Goal: Transaction & Acquisition: Download file/media

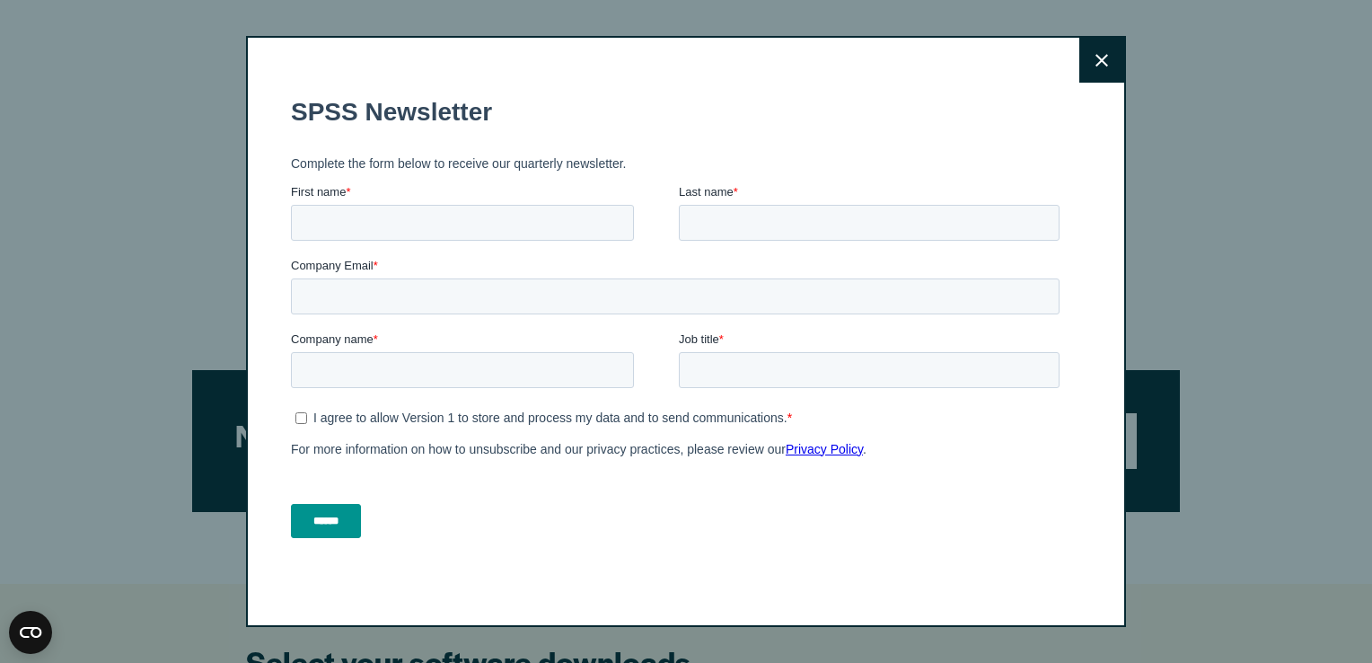
click at [1096, 58] on icon at bounding box center [1102, 60] width 13 height 13
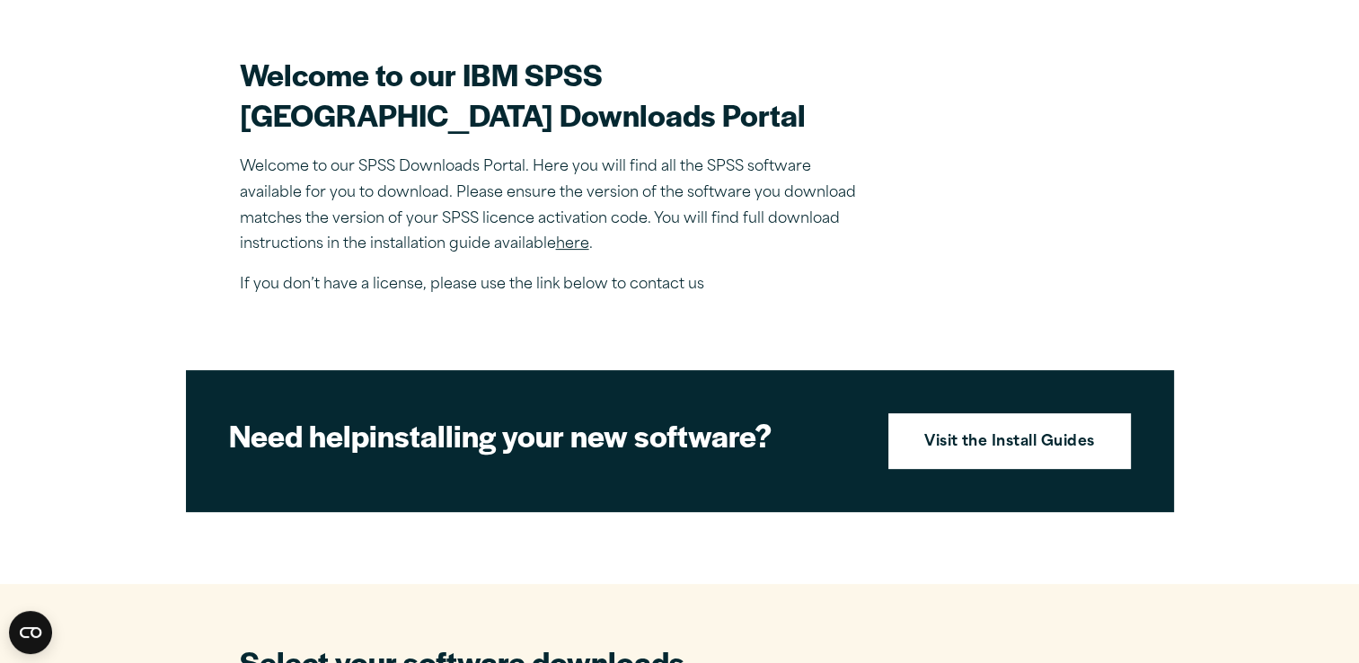
click at [681, 232] on p "Welcome to our SPSS Downloads Portal. Here you will find all the SPSS software …" at bounding box center [554, 205] width 629 height 103
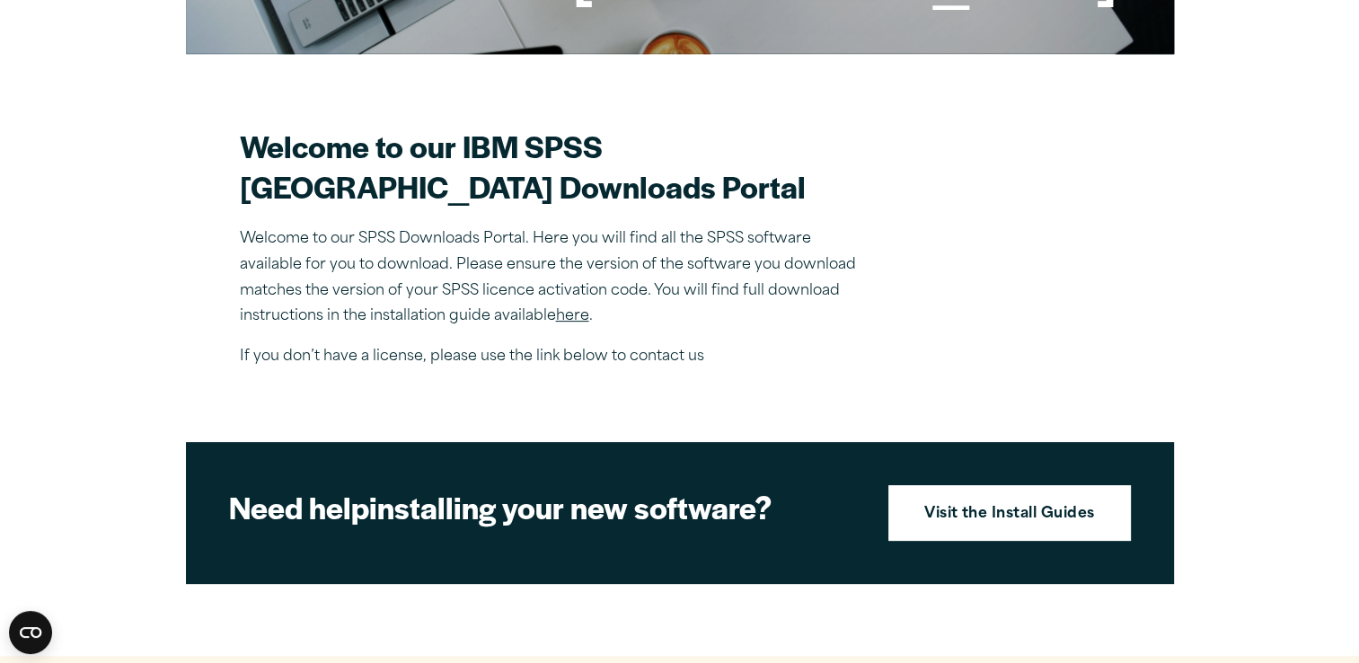
scroll to position [431, 0]
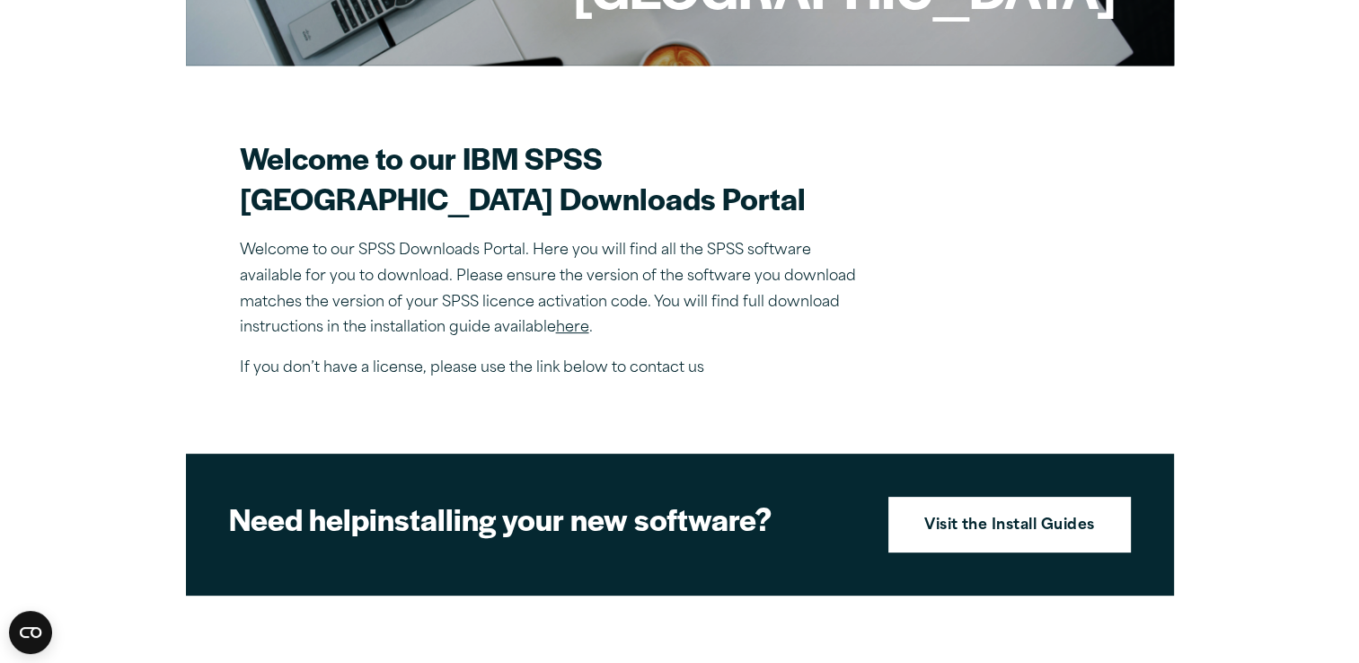
click at [581, 335] on link "here" at bounding box center [572, 328] width 33 height 14
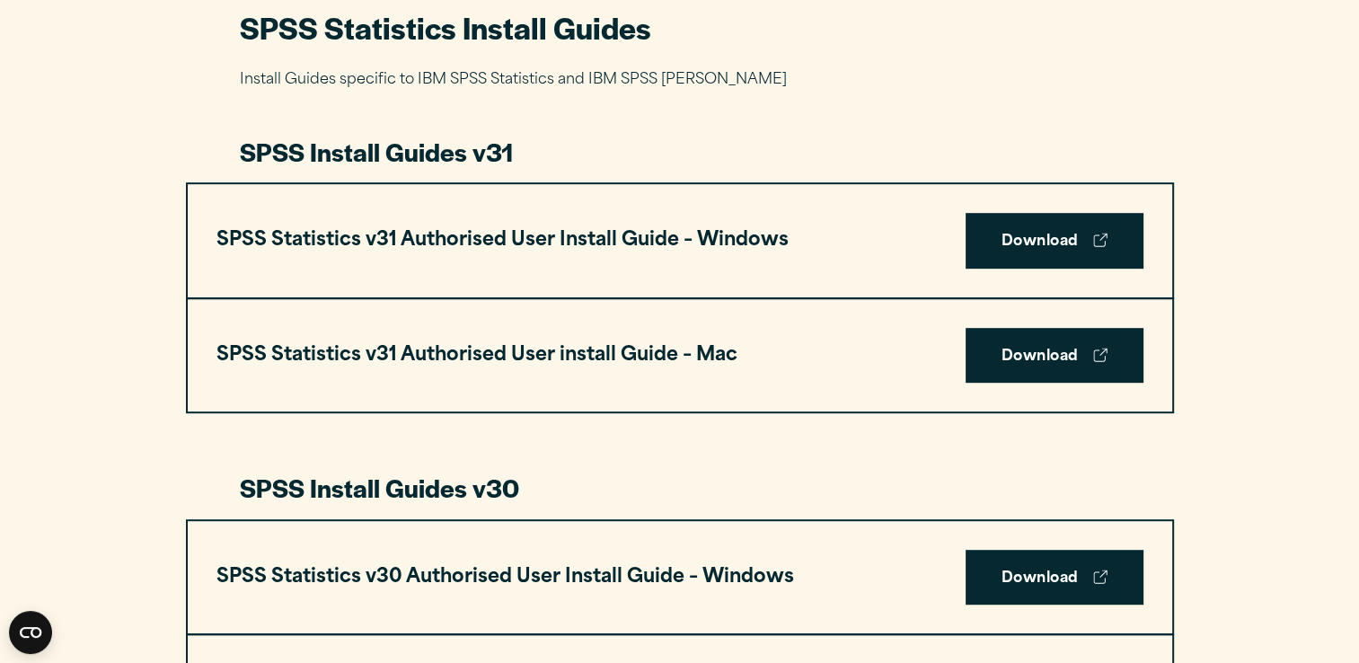
scroll to position [849, 0]
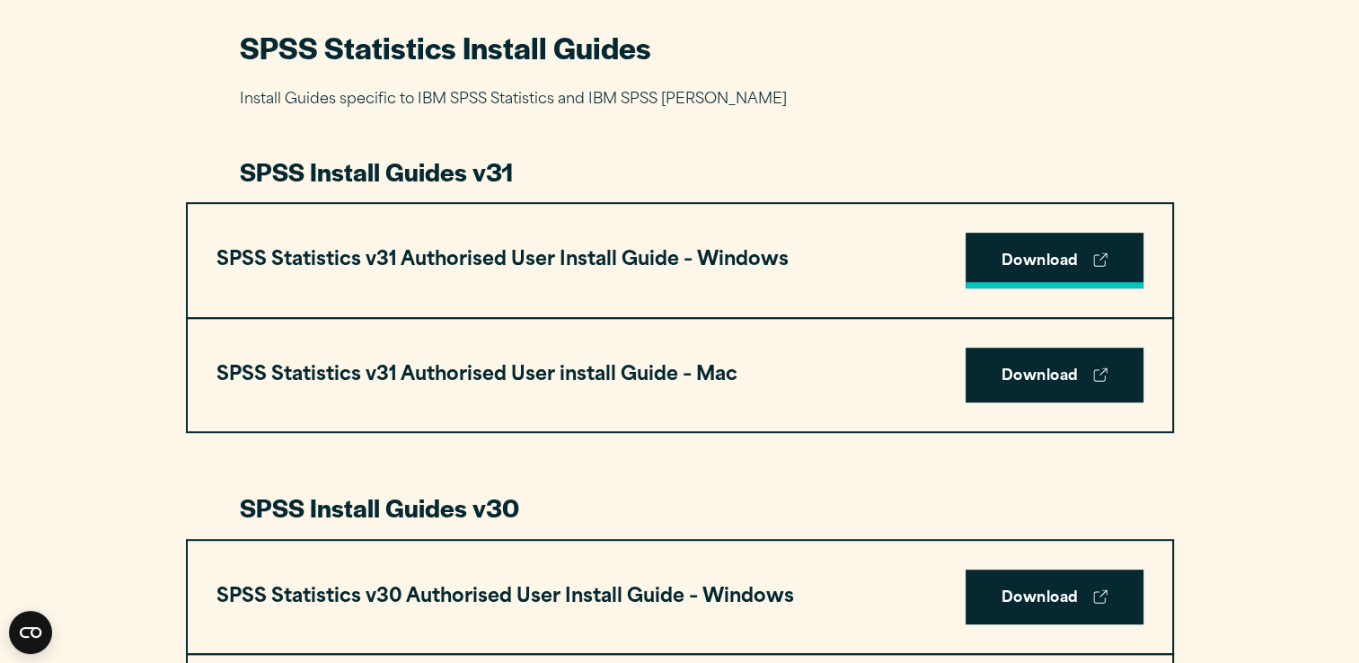
click at [1049, 250] on link "Download" at bounding box center [1054, 261] width 178 height 56
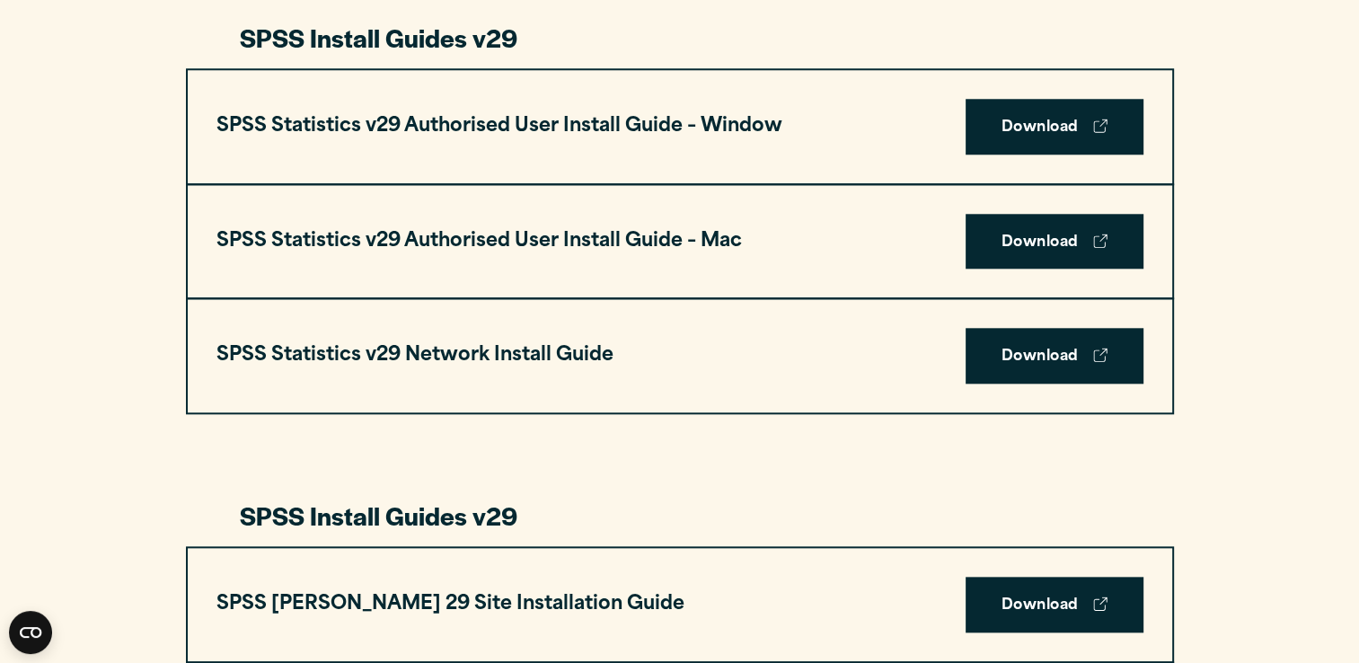
scroll to position [0, 0]
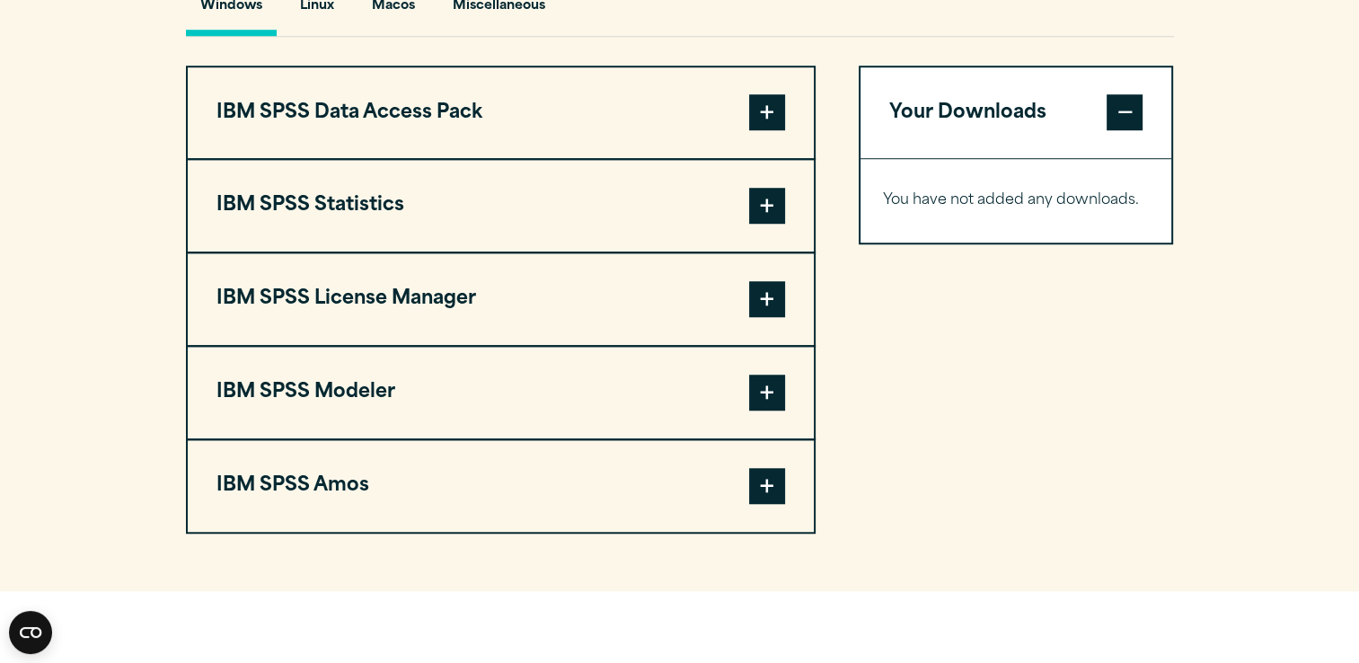
scroll to position [1351, 0]
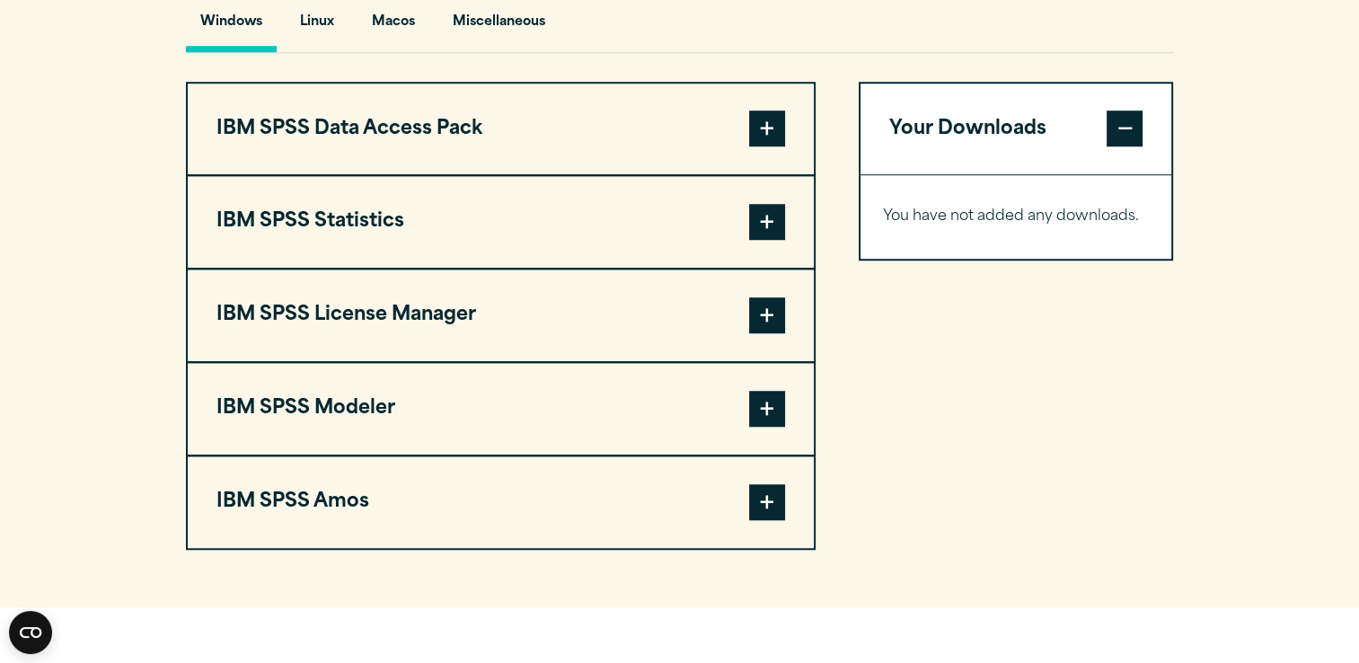
click at [774, 146] on span at bounding box center [767, 128] width 36 height 36
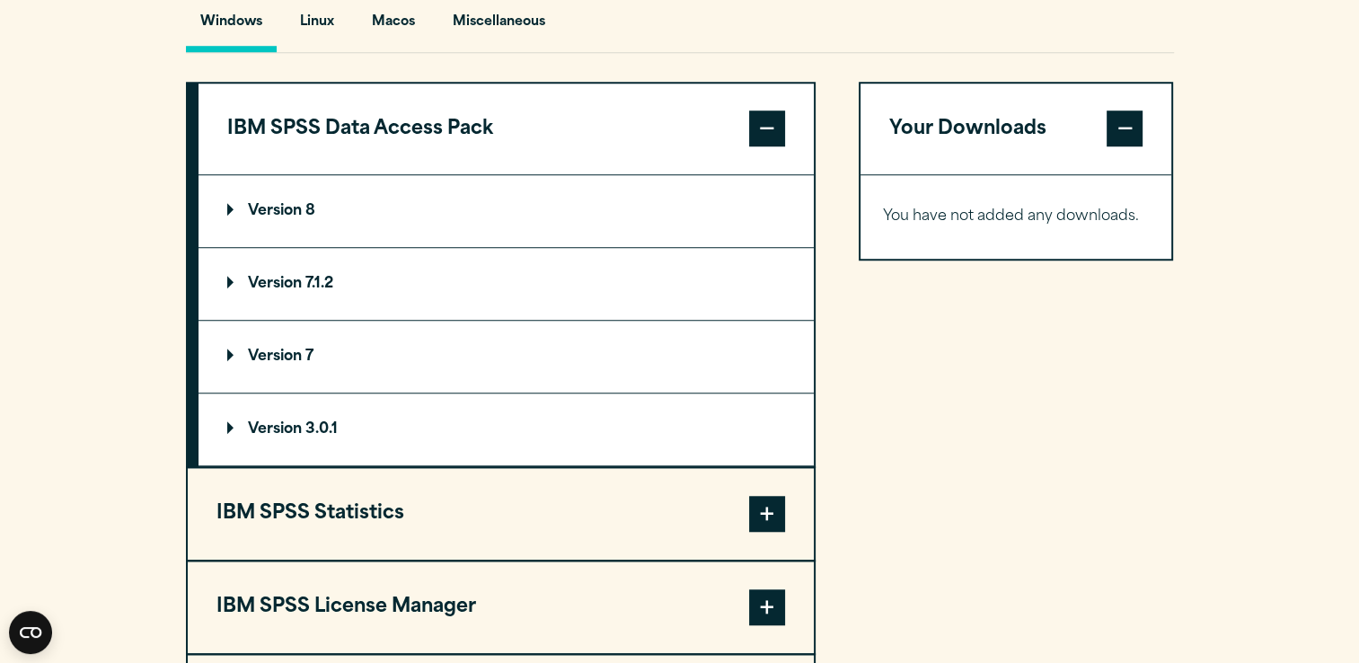
click at [575, 247] on summary "Version 8" at bounding box center [505, 211] width 615 height 72
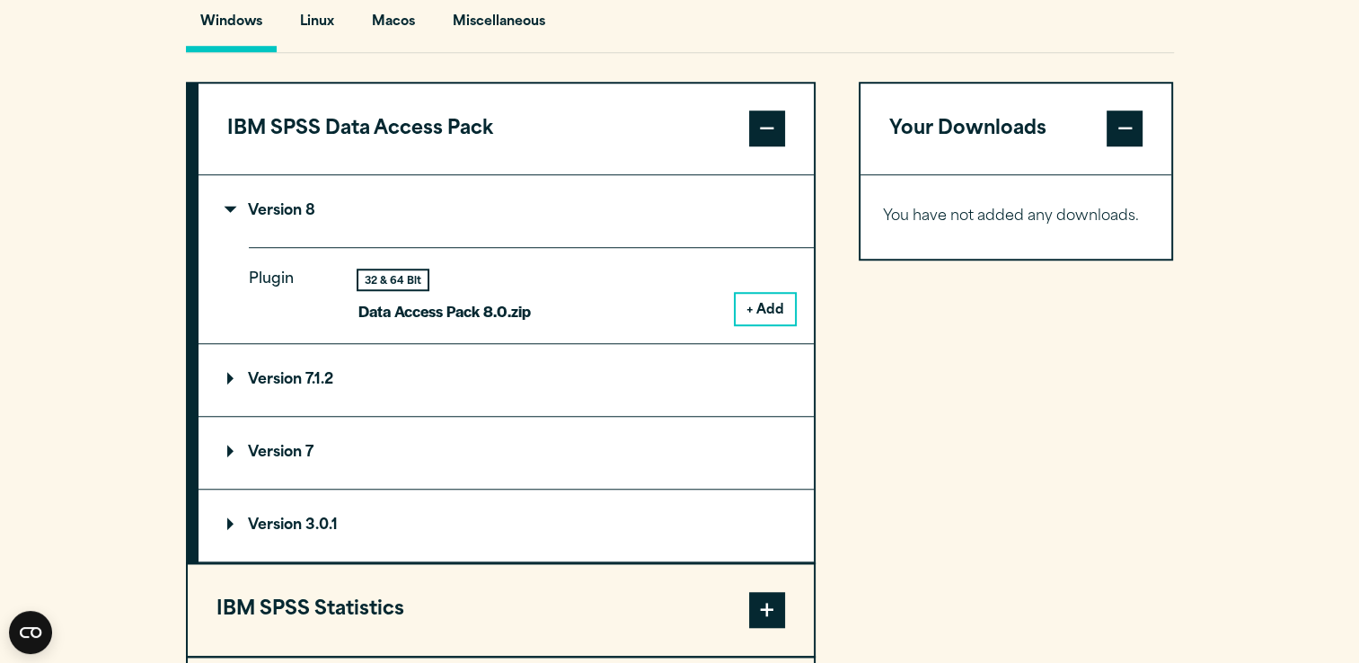
click at [575, 247] on summary "Version 8" at bounding box center [505, 211] width 615 height 72
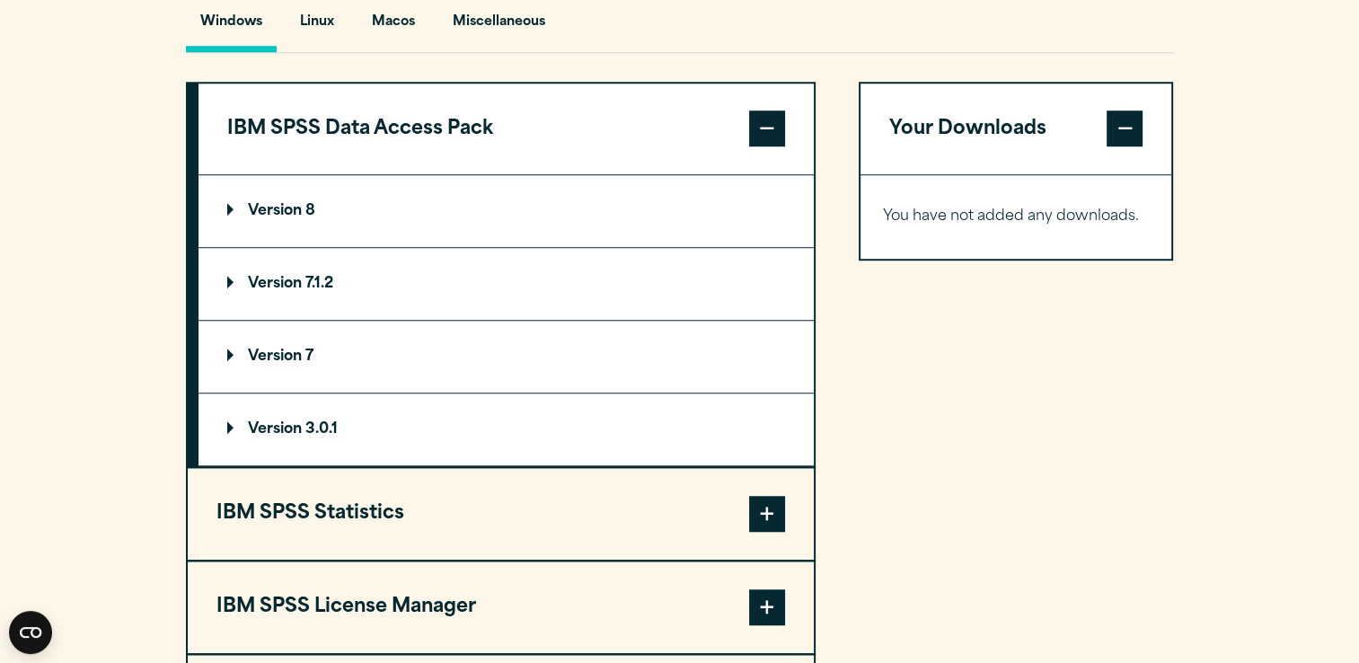
click at [576, 302] on summary "Version 7.1.2" at bounding box center [505, 284] width 615 height 72
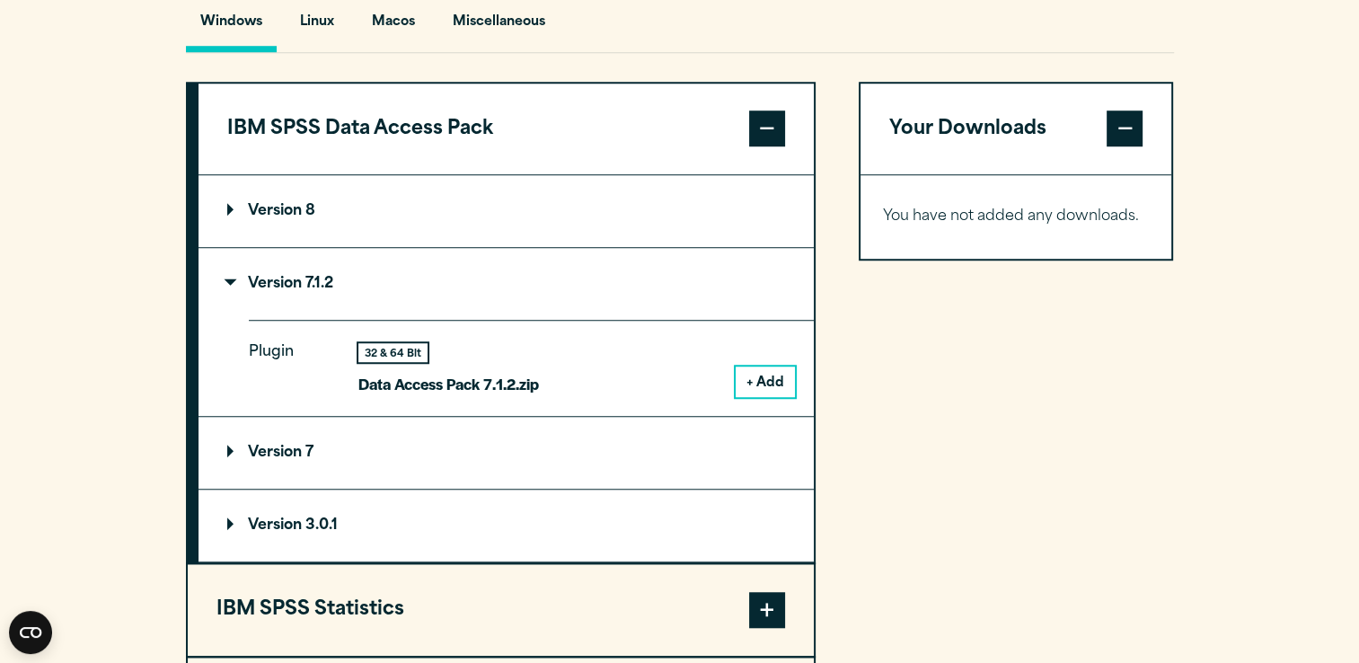
click at [578, 318] on summary "Version 7.1.2" at bounding box center [505, 284] width 615 height 72
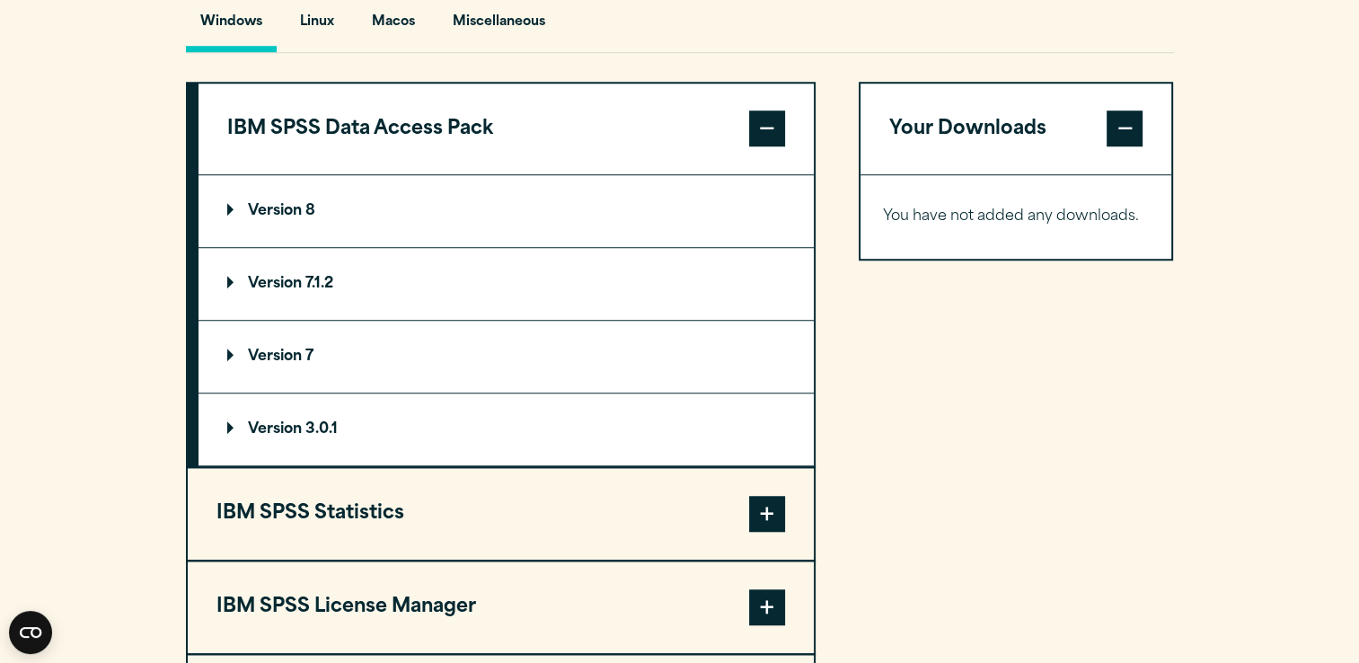
click at [553, 245] on summary "Version 8" at bounding box center [505, 211] width 615 height 72
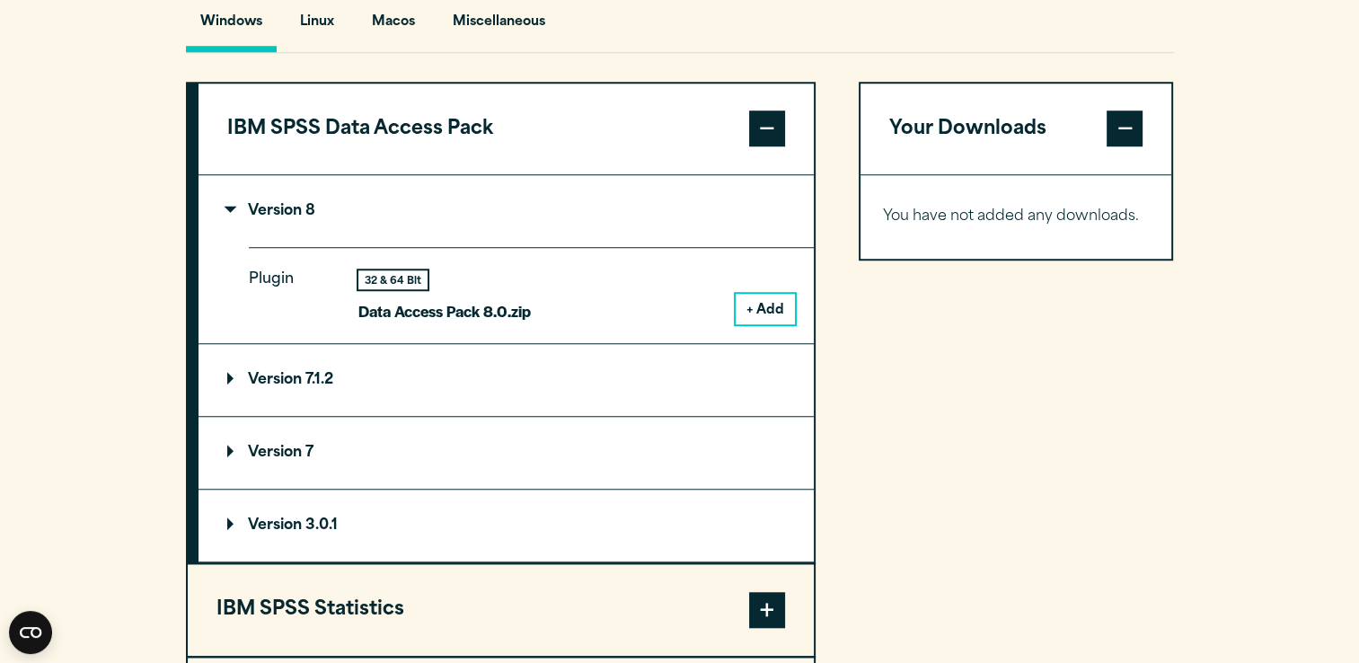
click at [768, 324] on button "+ Add" at bounding box center [765, 309] width 59 height 31
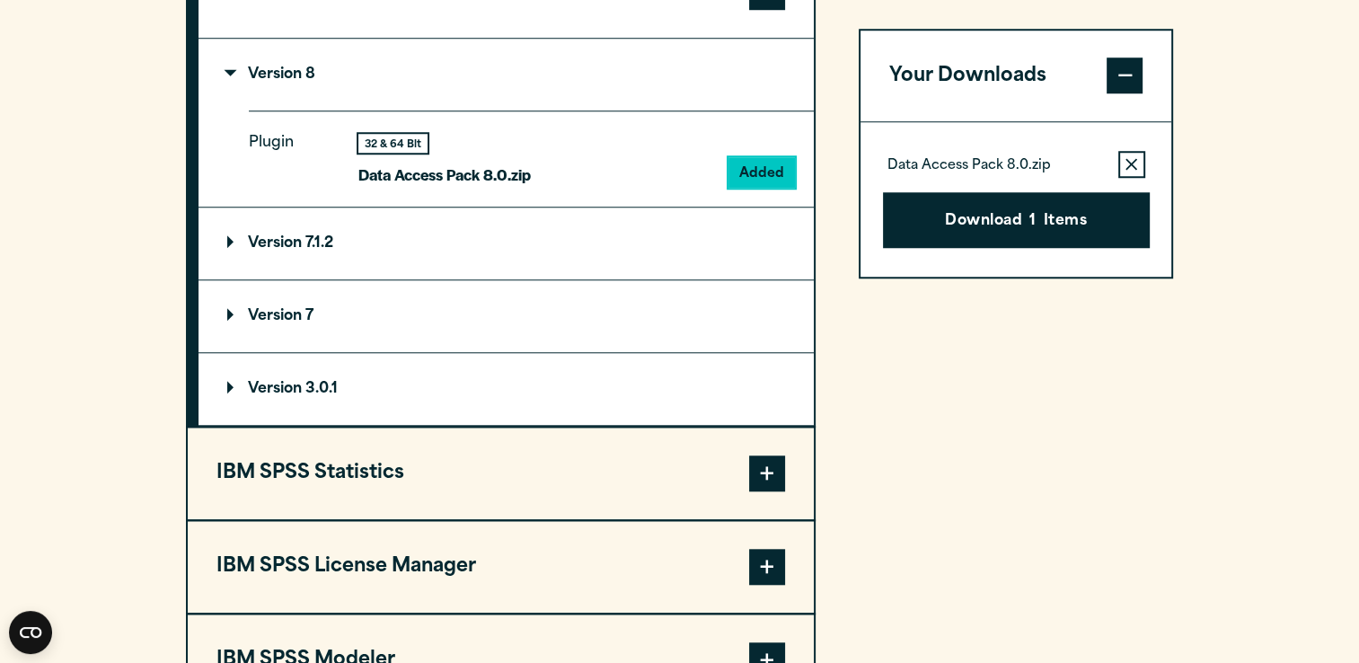
scroll to position [1583, 0]
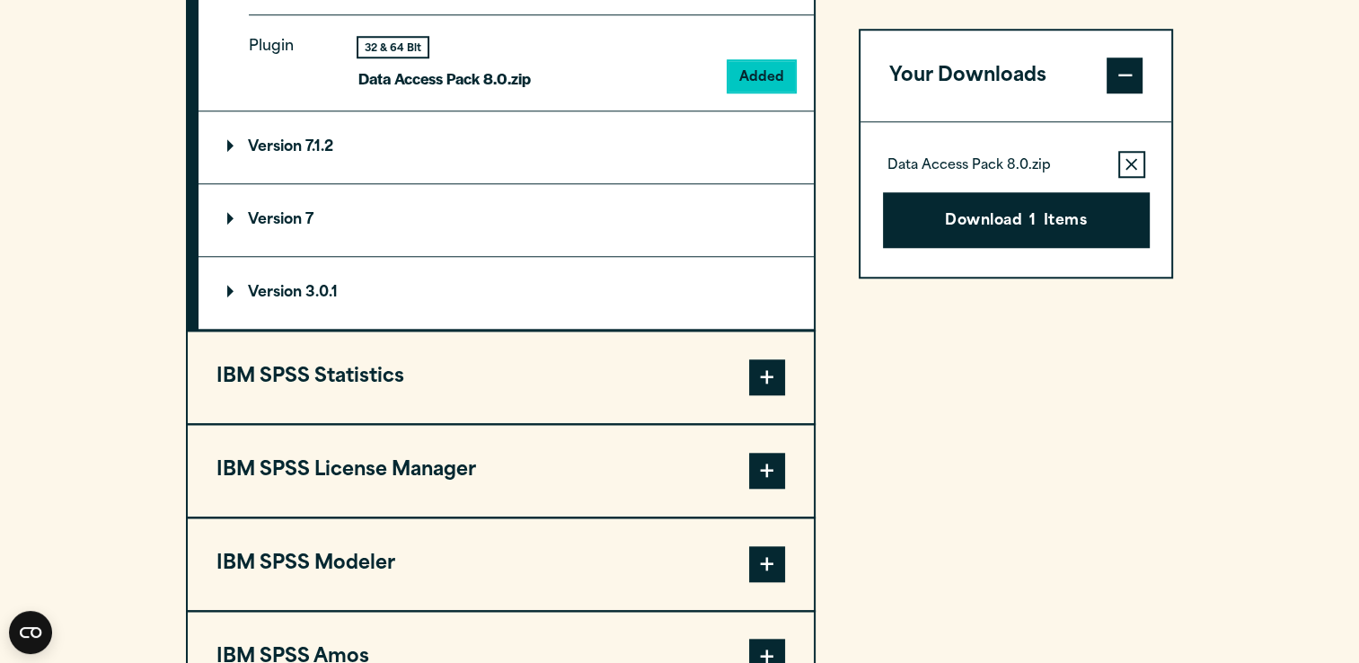
click at [745, 415] on button "IBM SPSS Statistics" at bounding box center [501, 377] width 626 height 92
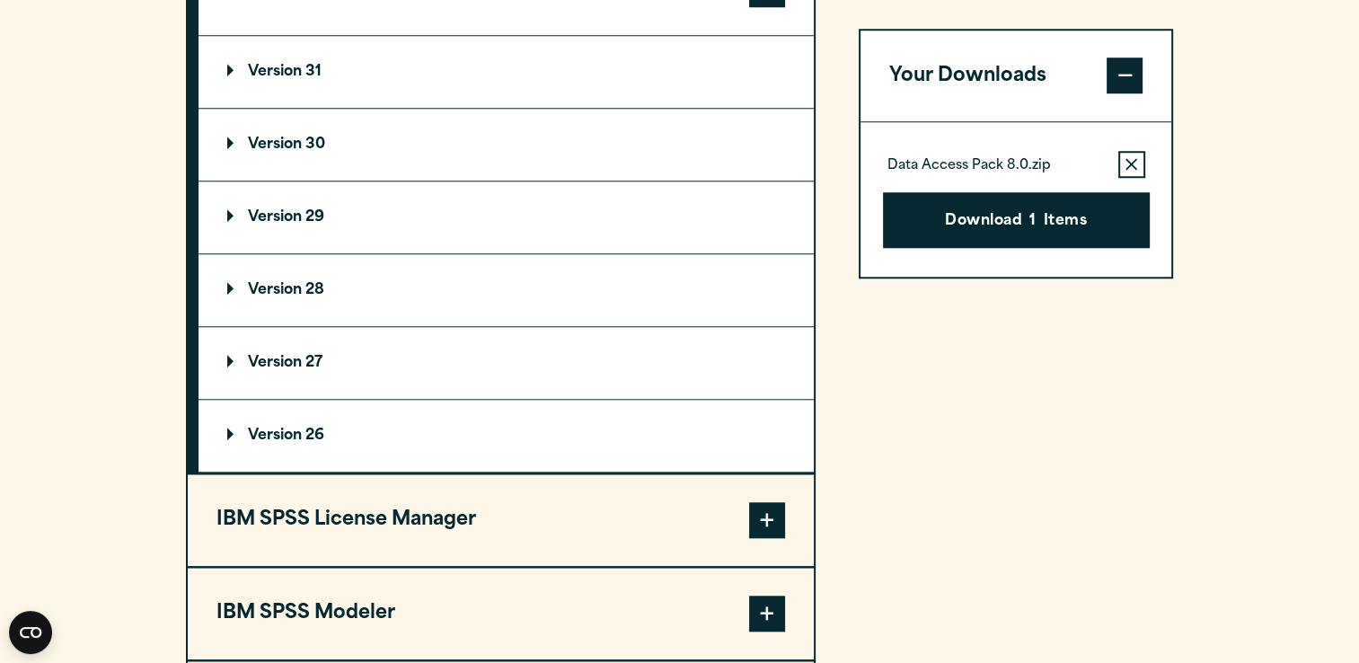
click at [498, 108] on summary "Version 31" at bounding box center [505, 72] width 615 height 72
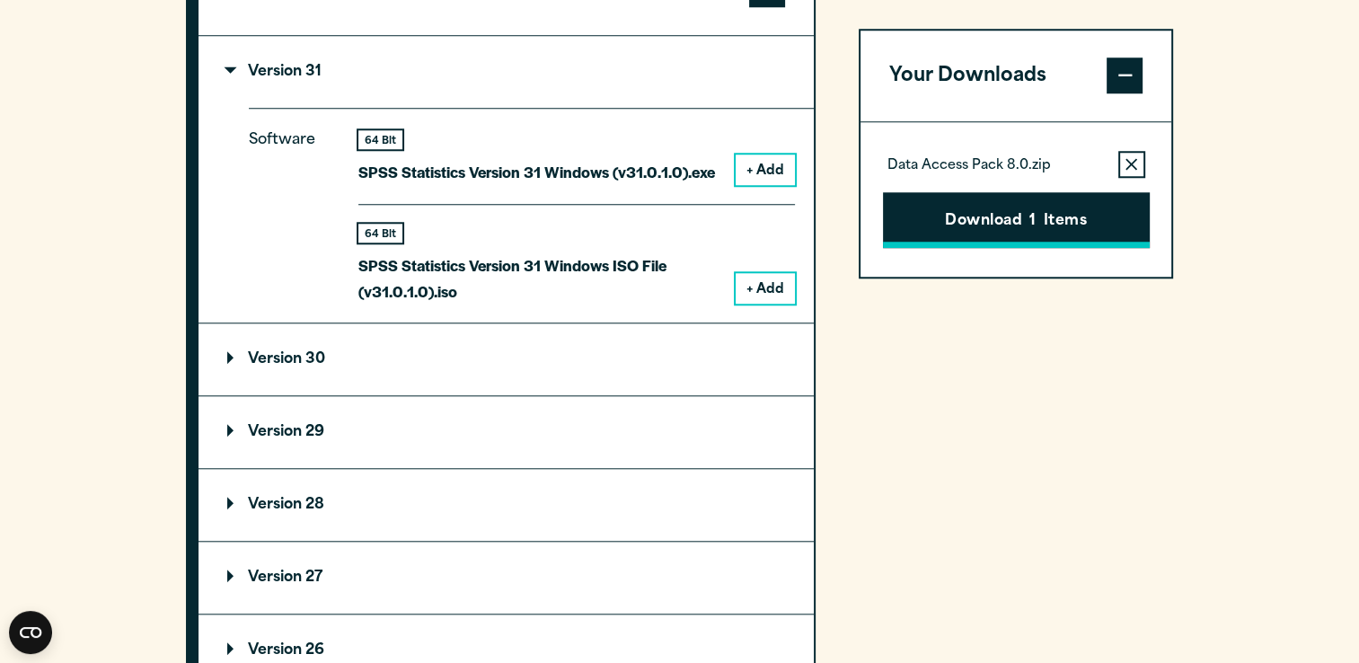
click at [1017, 227] on button "Download 1 Items" at bounding box center [1016, 221] width 267 height 56
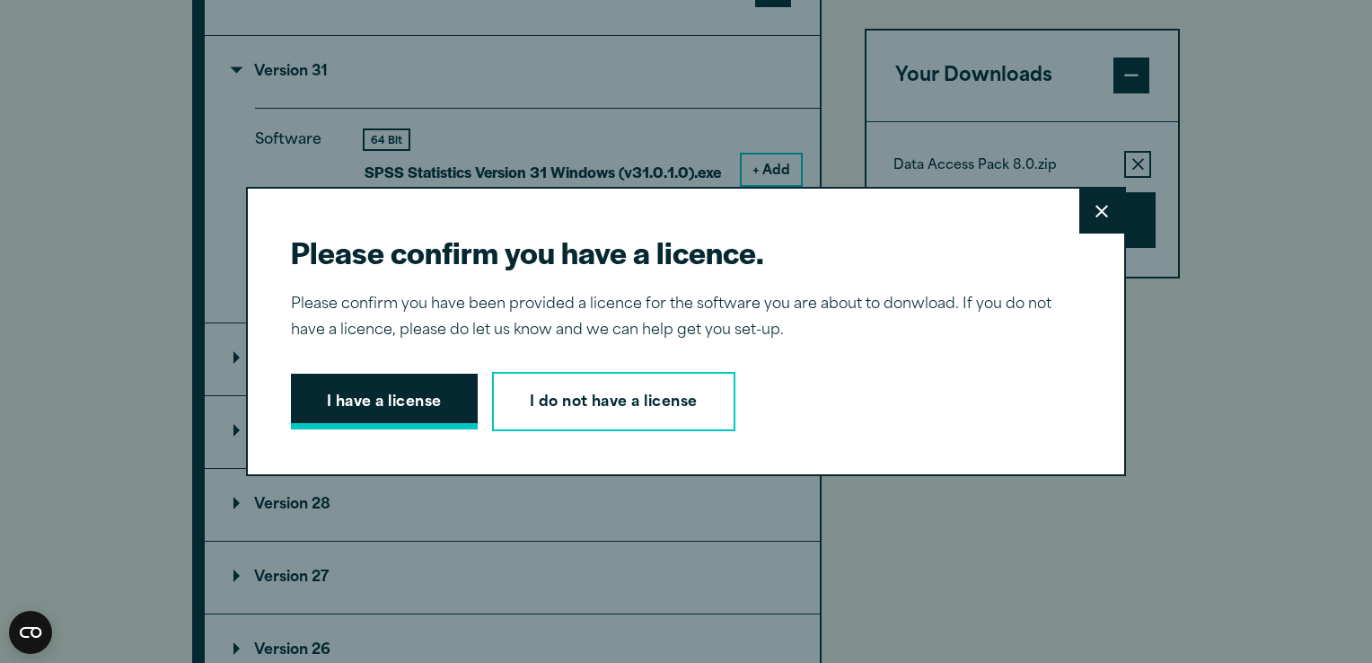
click at [410, 397] on button "I have a license" at bounding box center [384, 402] width 187 height 56
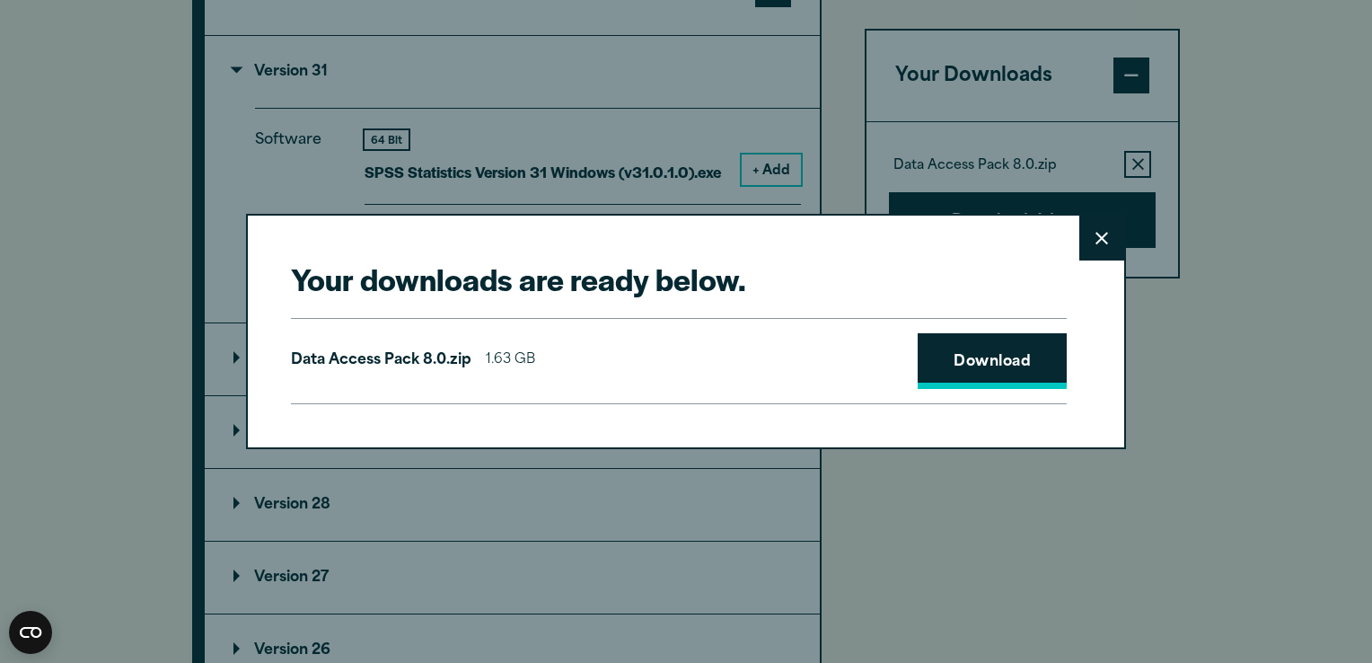
click at [988, 339] on link "Download" at bounding box center [992, 361] width 149 height 56
click at [1092, 249] on button "Close" at bounding box center [1101, 238] width 45 height 45
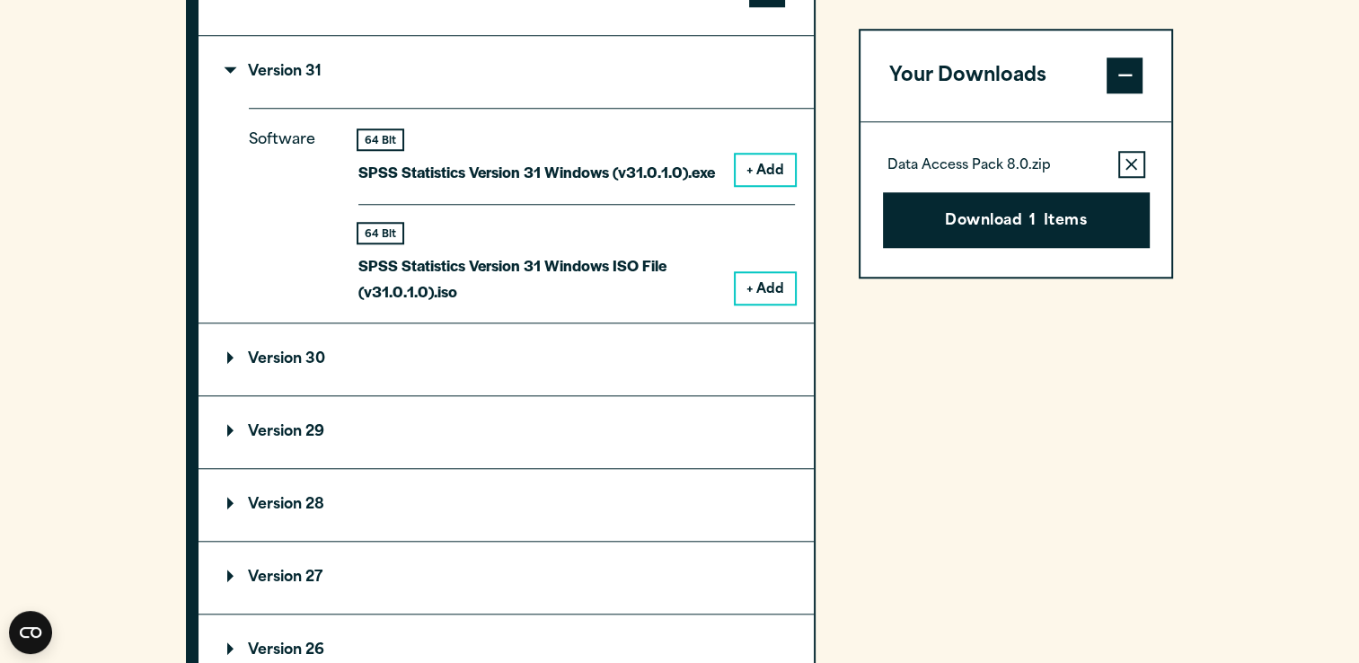
click at [474, 395] on summary "Version 30" at bounding box center [505, 359] width 615 height 72
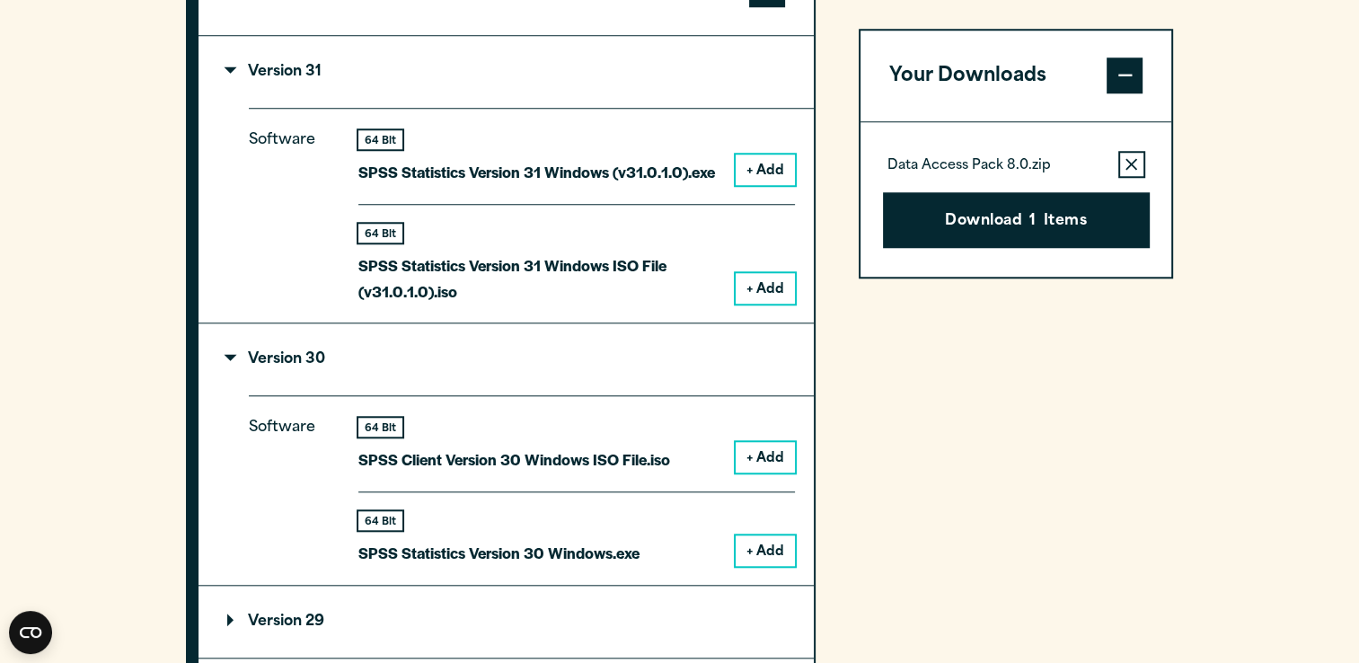
click at [767, 566] on button "+ Add" at bounding box center [765, 550] width 59 height 31
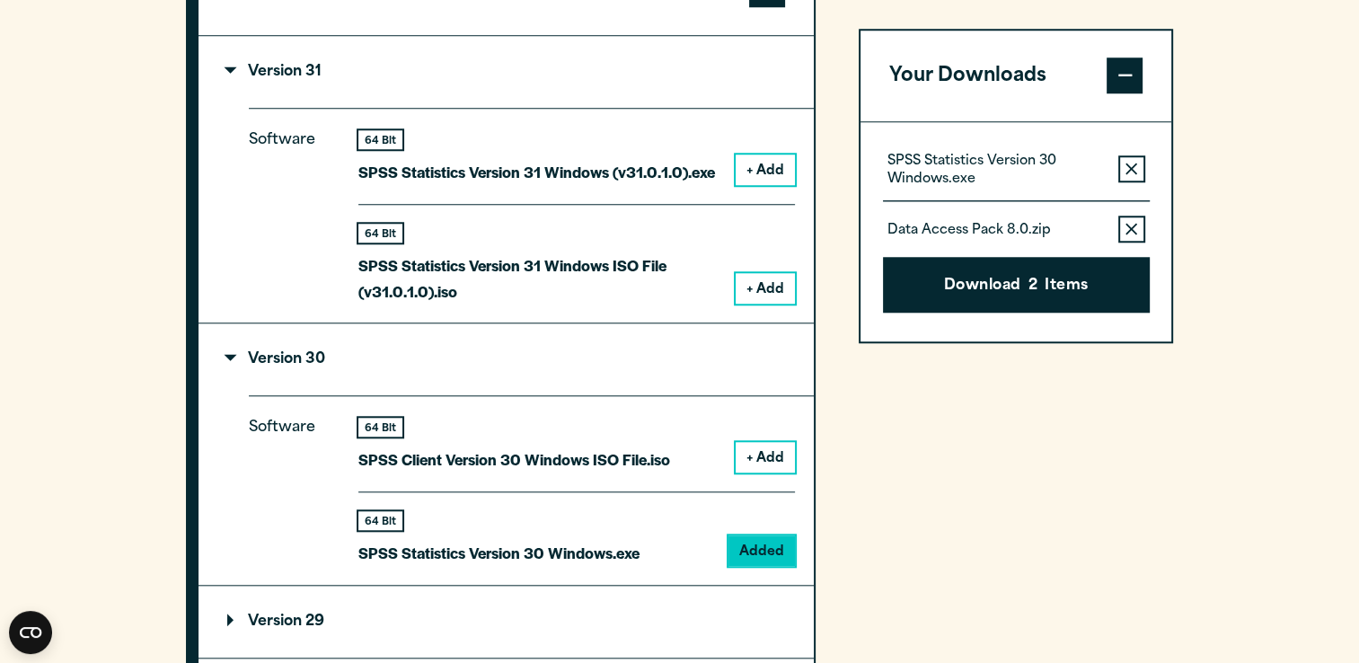
click at [1128, 225] on icon "button" at bounding box center [1131, 230] width 12 height 13
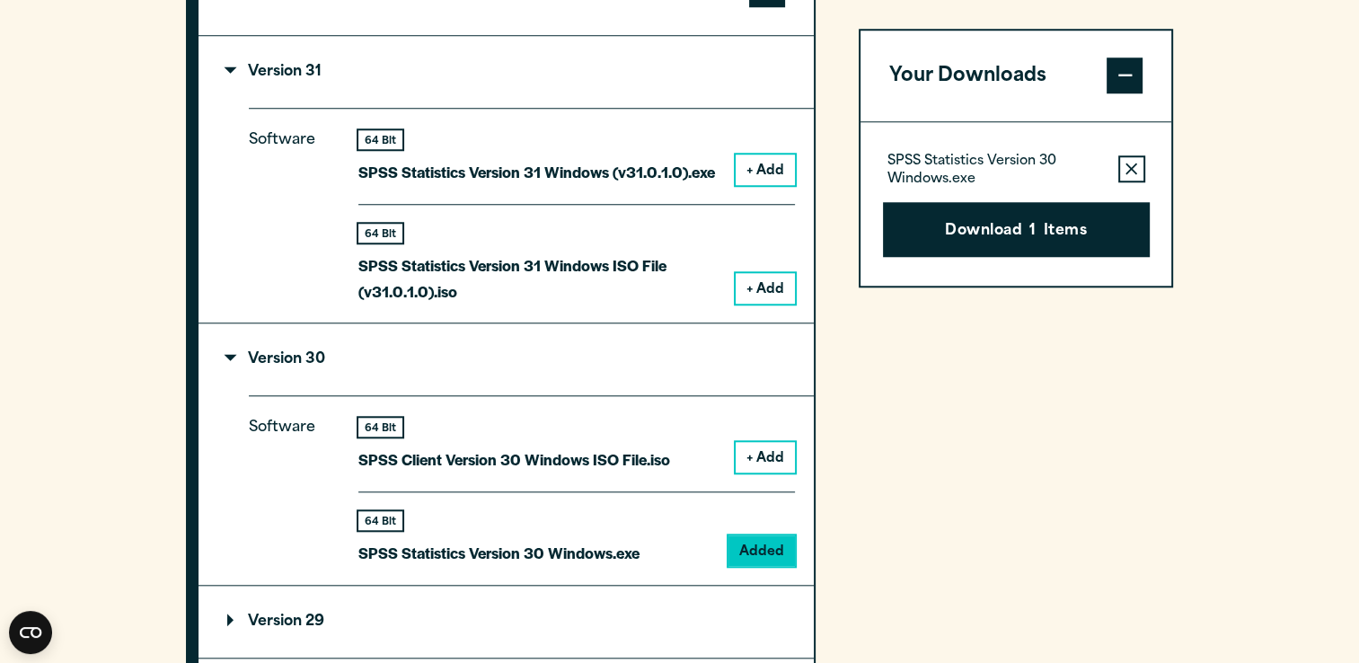
click at [1128, 225] on button "Download 1 Items" at bounding box center [1016, 230] width 267 height 56
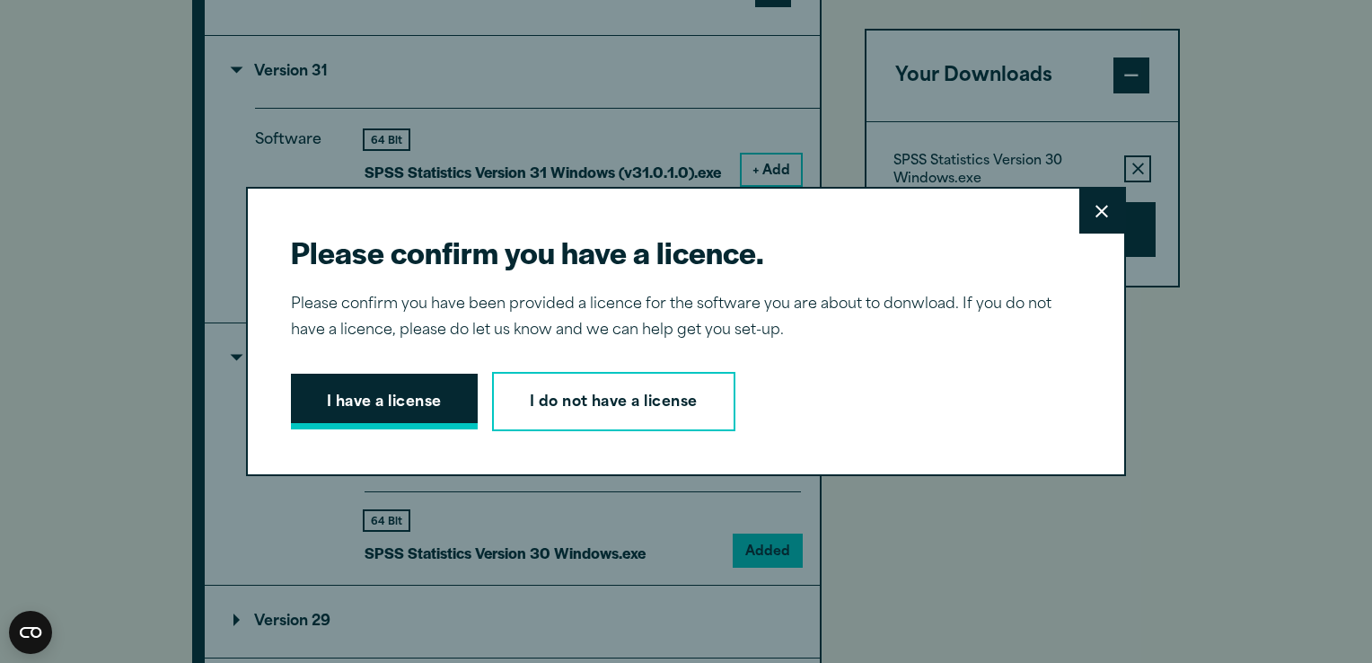
click at [425, 411] on button "I have a license" at bounding box center [384, 402] width 187 height 56
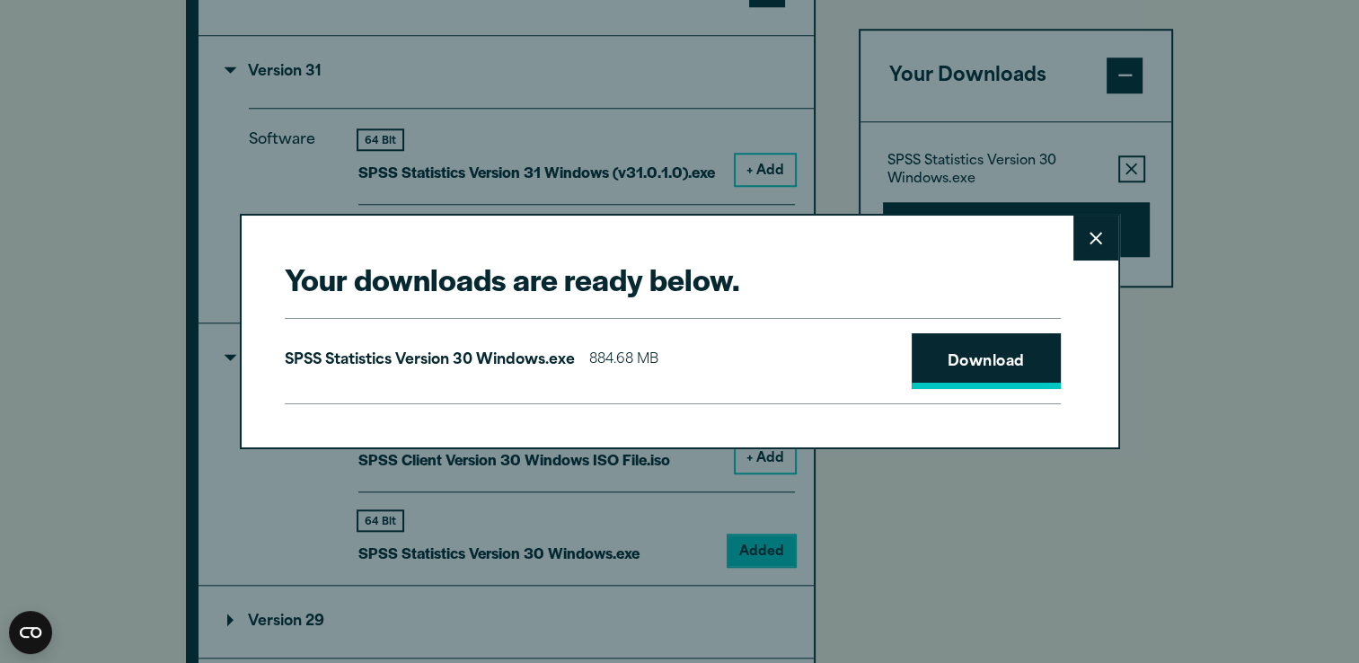
click at [930, 375] on link "Download" at bounding box center [986, 361] width 149 height 56
click at [953, 345] on link "Download" at bounding box center [986, 361] width 149 height 56
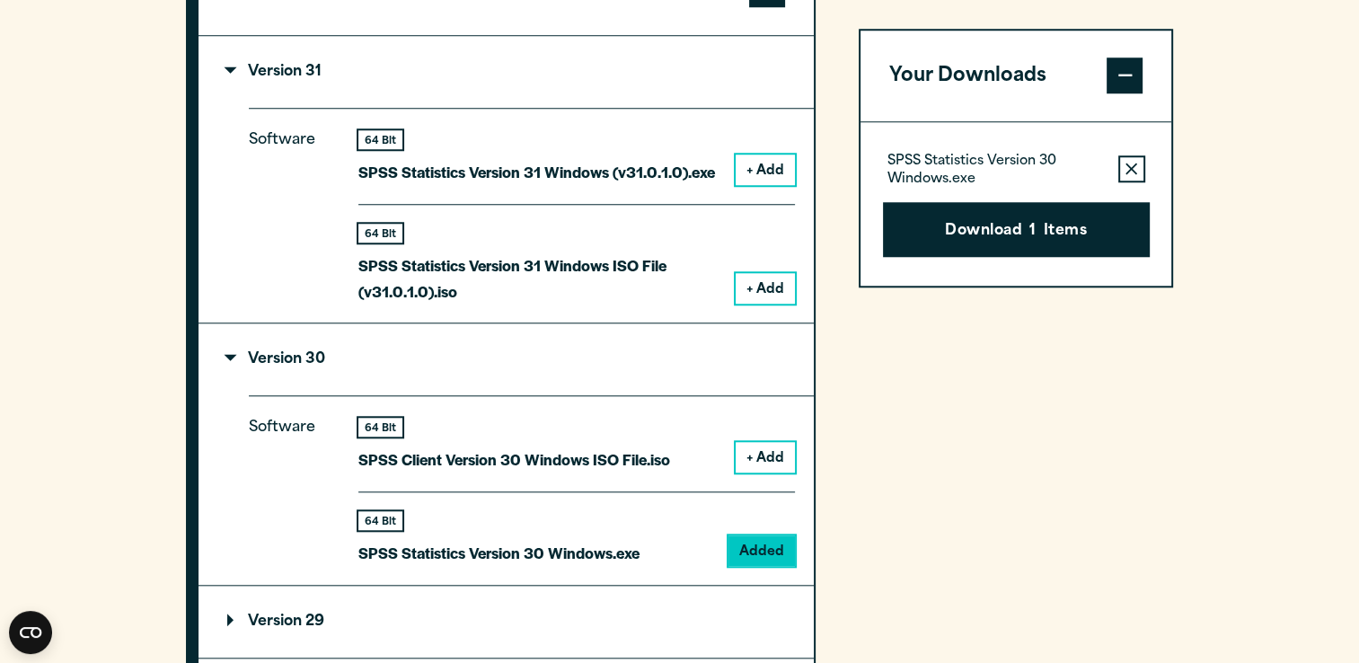
click at [1332, 88] on div "Your downloads are ready below. Close SPSS Statistics Version 30 Windows.exe 88…" at bounding box center [679, 331] width 1359 height 663
